Goal: Obtain resource: Obtain resource

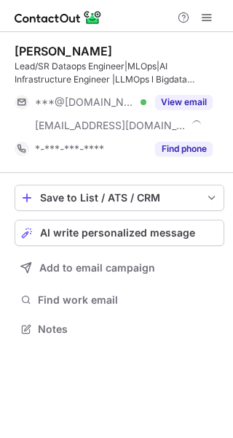
scroll to position [319, 233]
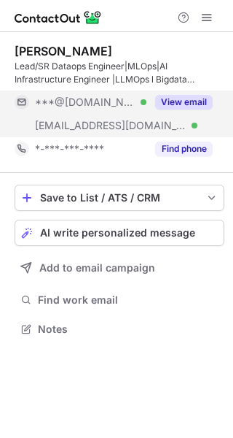
click at [186, 102] on button "View email" at bounding box center [184, 102] width 58 height 15
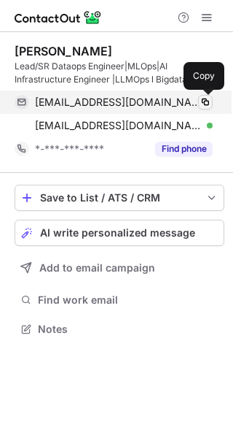
click at [206, 101] on span at bounding box center [206, 102] width 12 height 12
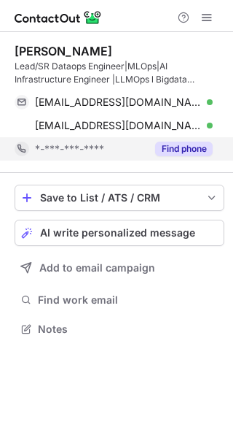
click at [185, 148] on button "Find phone" at bounding box center [184, 149] width 58 height 15
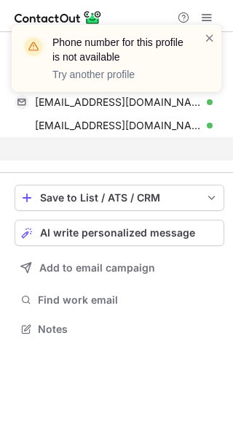
scroll to position [295, 233]
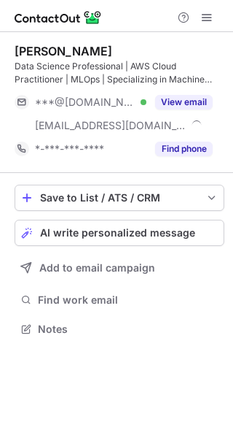
scroll to position [319, 233]
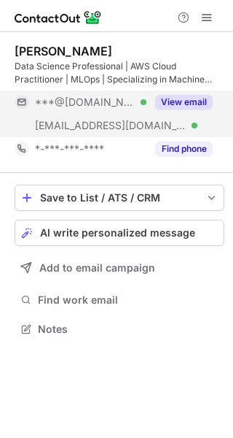
click at [191, 99] on button "View email" at bounding box center [184, 102] width 58 height 15
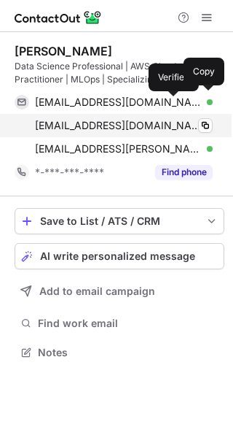
scroll to position [342, 233]
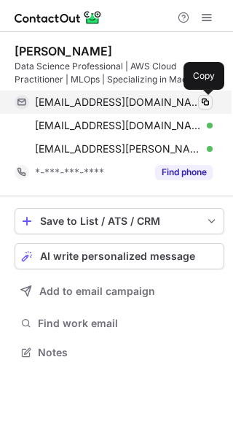
click at [207, 101] on span at bounding box center [206, 102] width 12 height 12
click at [204, 99] on span at bounding box center [206, 102] width 12 height 12
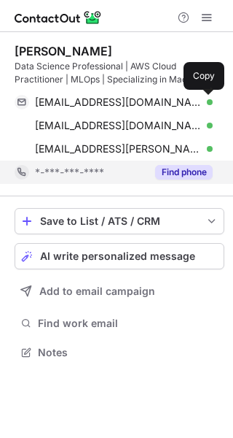
click at [174, 171] on button "Find phone" at bounding box center [184, 172] width 58 height 15
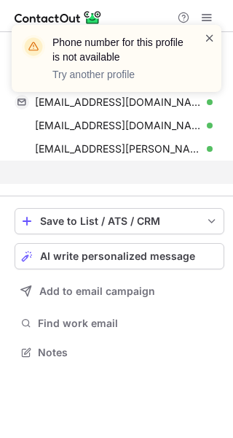
scroll to position [319, 233]
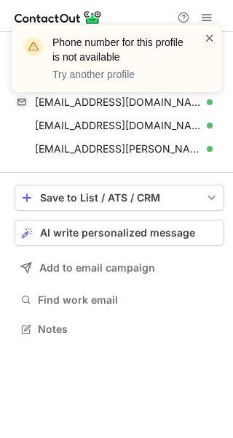
click at [211, 37] on span at bounding box center [210, 38] width 12 height 15
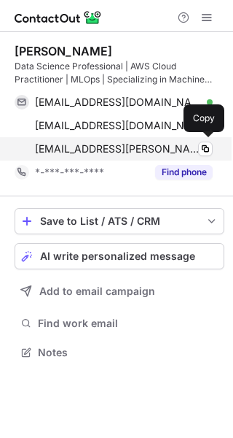
scroll to position [342, 233]
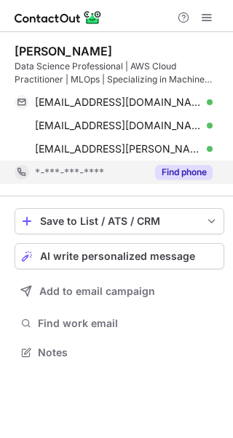
click at [168, 173] on button "Find phone" at bounding box center [184, 172] width 58 height 15
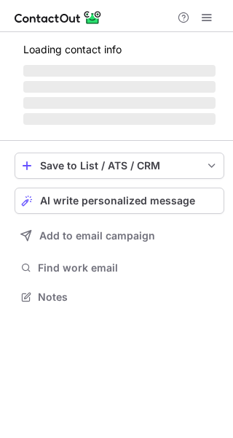
scroll to position [319, 233]
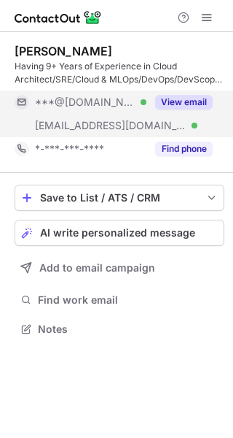
click at [187, 103] on button "View email" at bounding box center [184, 102] width 58 height 15
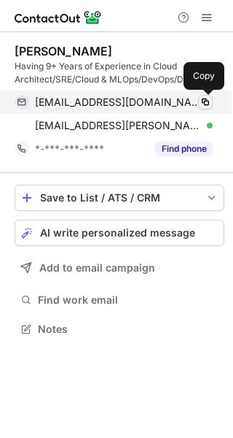
click at [208, 101] on span at bounding box center [206, 102] width 12 height 12
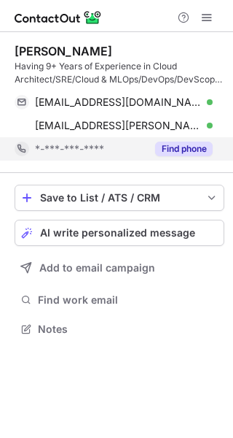
click at [185, 150] on button "Find phone" at bounding box center [184, 149] width 58 height 15
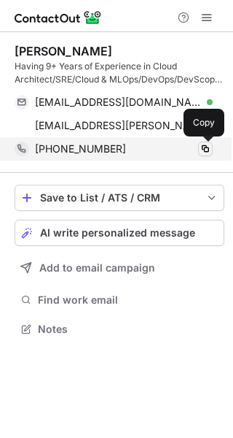
click at [204, 147] on span at bounding box center [206, 149] width 12 height 12
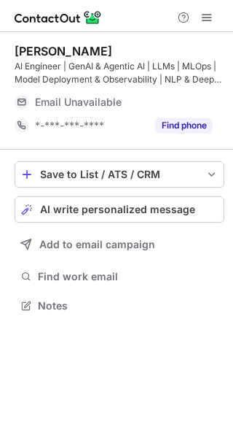
scroll to position [295, 233]
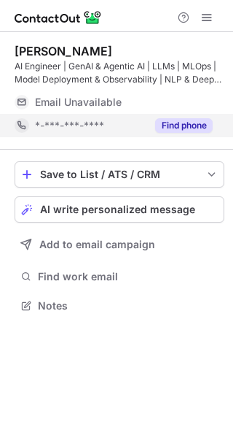
click at [168, 126] on button "Find phone" at bounding box center [184, 125] width 58 height 15
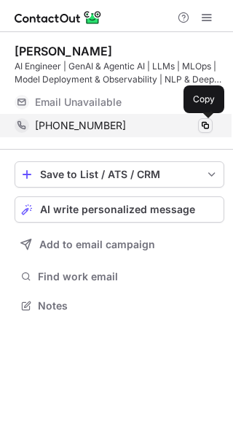
click at [206, 125] on span at bounding box center [206, 126] width 12 height 12
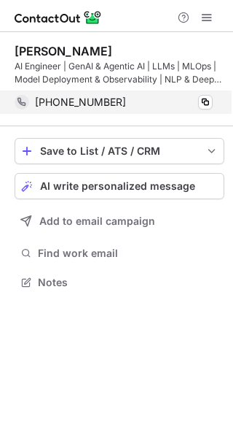
scroll to position [272, 233]
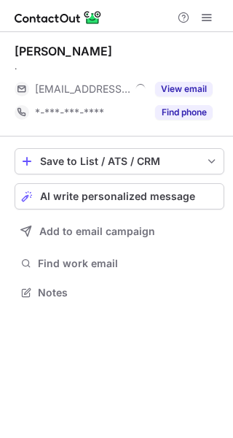
scroll to position [282, 233]
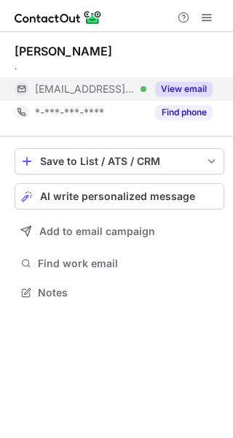
click at [193, 87] on button "View email" at bounding box center [184, 89] width 58 height 15
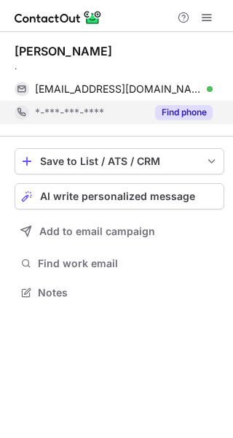
click at [183, 115] on button "Find phone" at bounding box center [184, 112] width 58 height 15
